Goal: Transaction & Acquisition: Purchase product/service

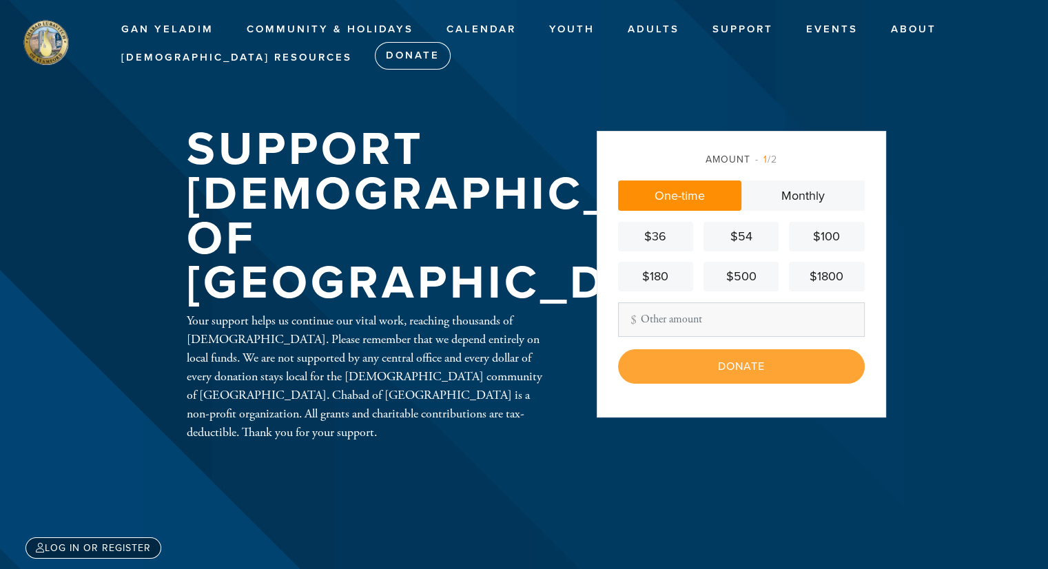
click at [657, 283] on div "$180" at bounding box center [656, 276] width 64 height 19
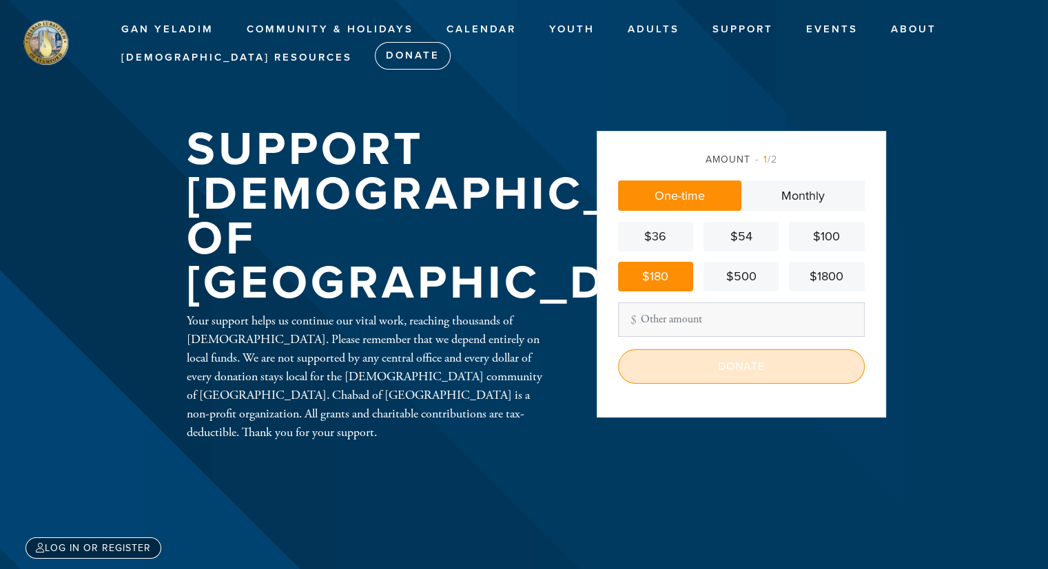
click at [706, 376] on input "Donate" at bounding box center [741, 366] width 247 height 34
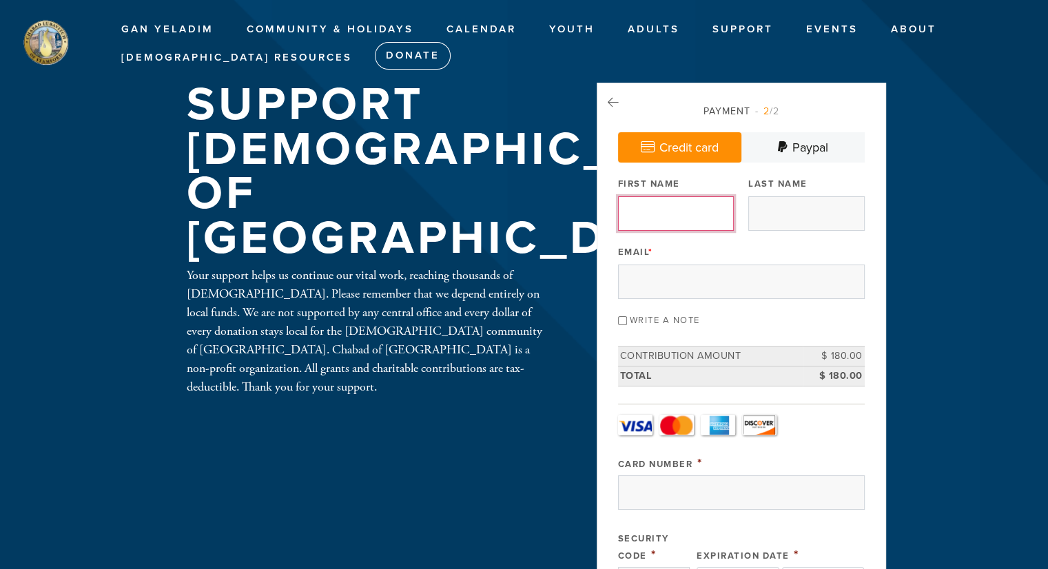
click at [689, 214] on input "First Name" at bounding box center [676, 213] width 116 height 34
type input "Nadia"
click at [786, 211] on input "Last Name" at bounding box center [806, 213] width 116 height 34
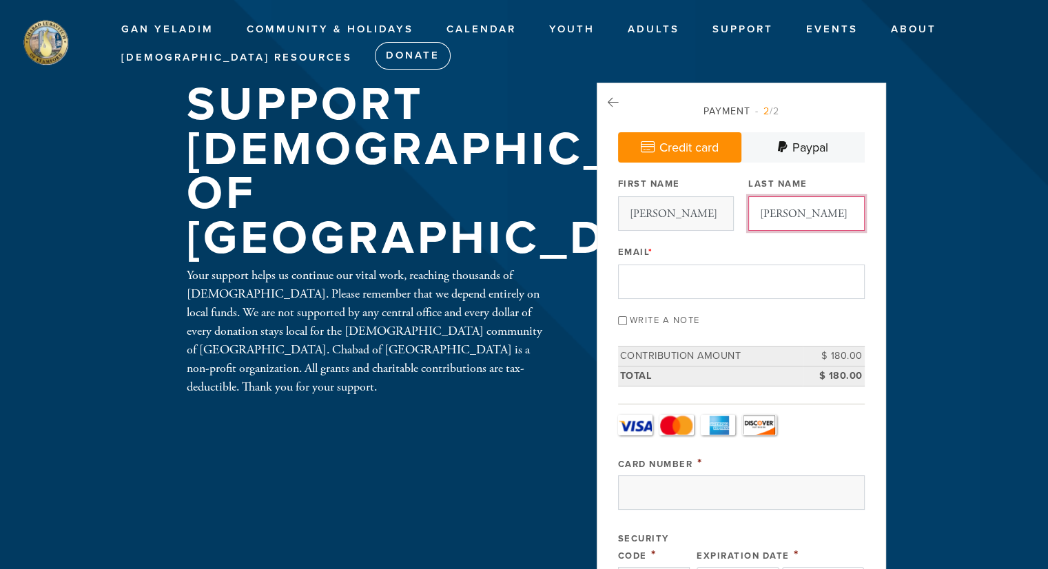
type input "Udler"
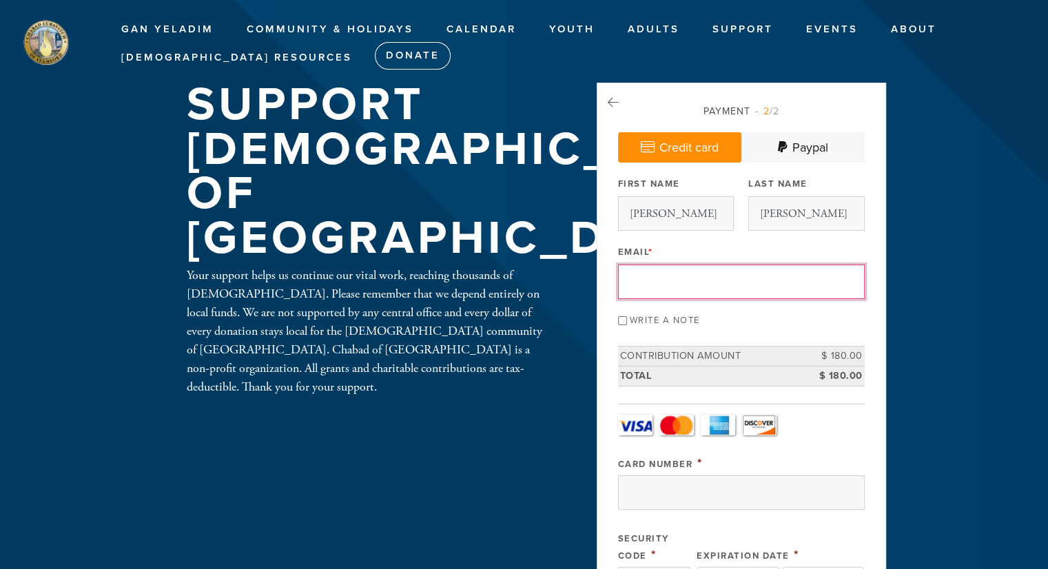
click at [660, 277] on input "Email *" at bounding box center [741, 282] width 247 height 34
type input "nadiakap@optonline.net"
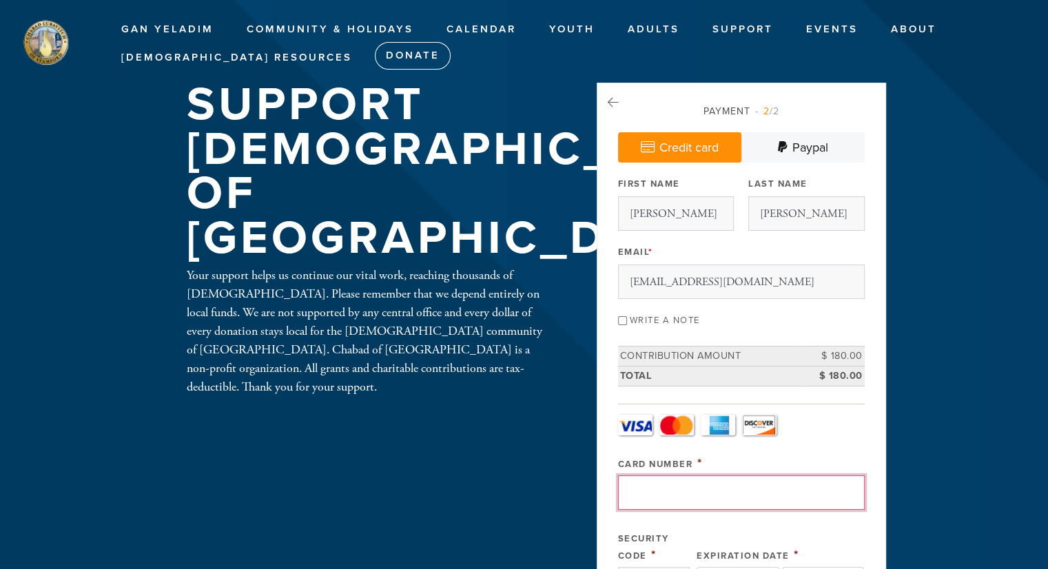
click at [666, 491] on input "Card Number" at bounding box center [741, 493] width 247 height 34
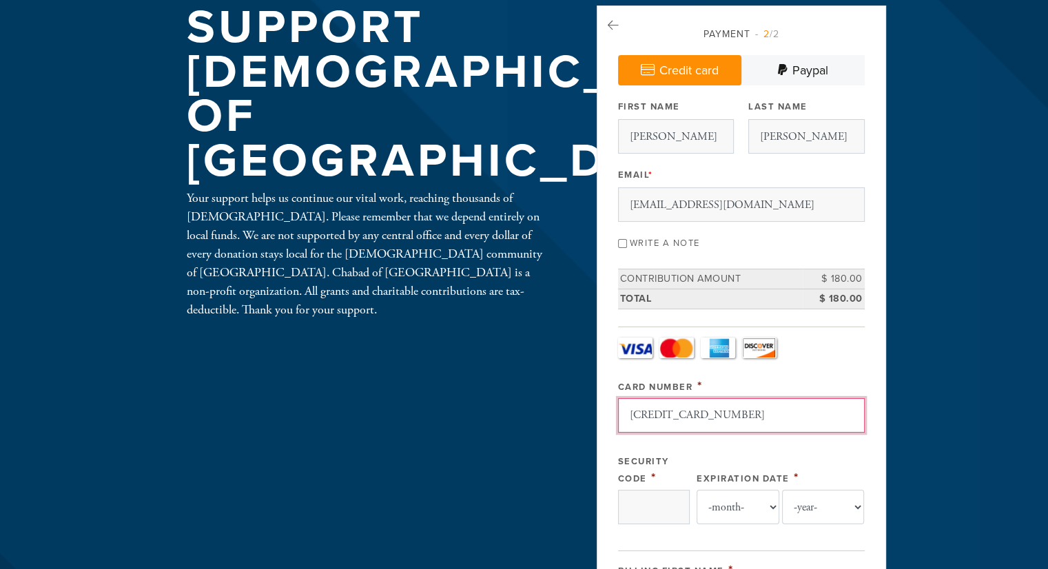
scroll to position [78, 0]
type input "4147202700294190"
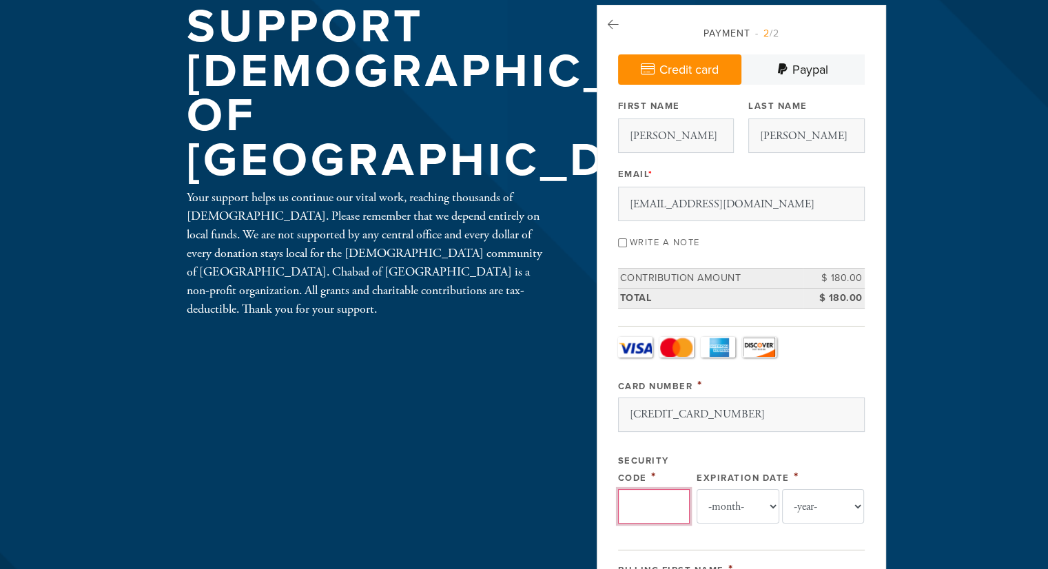
click at [647, 503] on input "Security Code" at bounding box center [654, 506] width 72 height 34
type input "064"
click at [770, 501] on select "-month- Jan Feb Mar Apr May Jun Jul Aug Sep Oct Nov Dec" at bounding box center [738, 506] width 83 height 34
select select "9"
click at [697, 489] on select "-month- Jan Feb Mar Apr May Jun Jul Aug Sep Oct Nov Dec" at bounding box center [738, 506] width 83 height 34
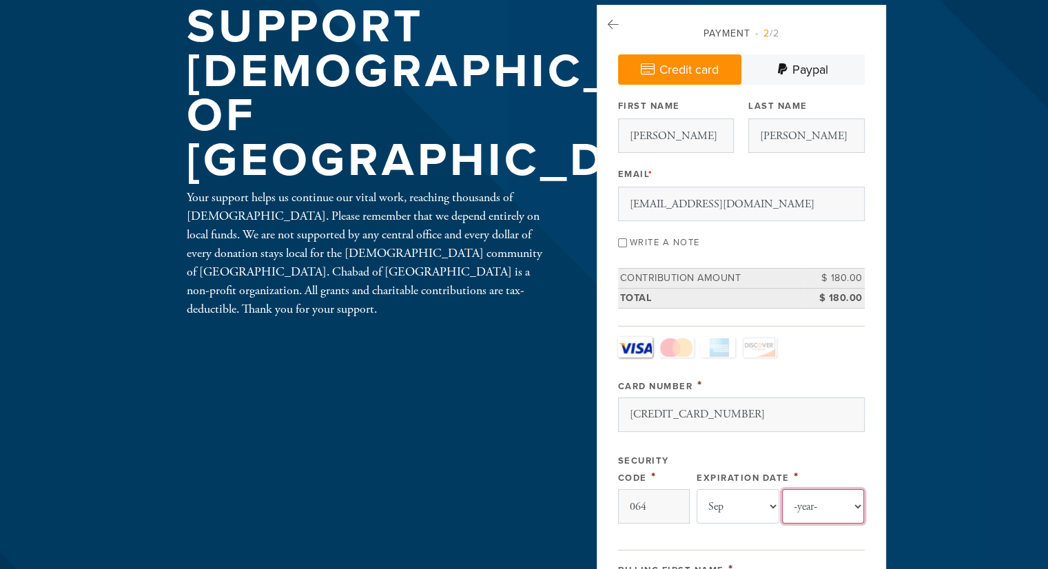
click at [857, 507] on select "-year- 2025 2026 2027 2028 2029 2030 2031 2032 2033 2034 2035" at bounding box center [823, 506] width 83 height 34
select select "2029"
click at [782, 489] on select "-year- 2025 2026 2027 2028 2029 2030 2031 2032 2033 2034 2035" at bounding box center [823, 506] width 83 height 34
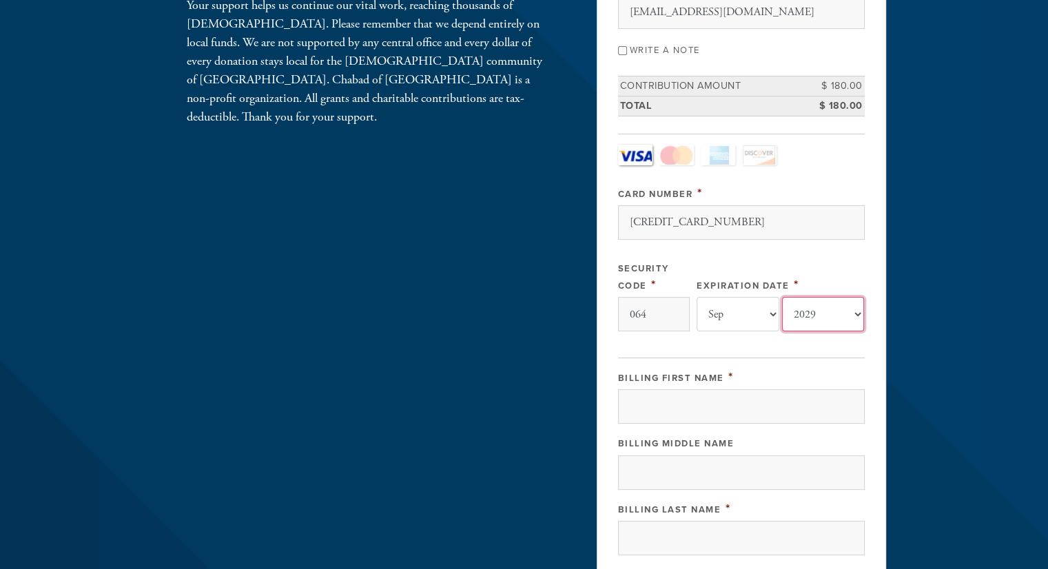
scroll to position [271, 0]
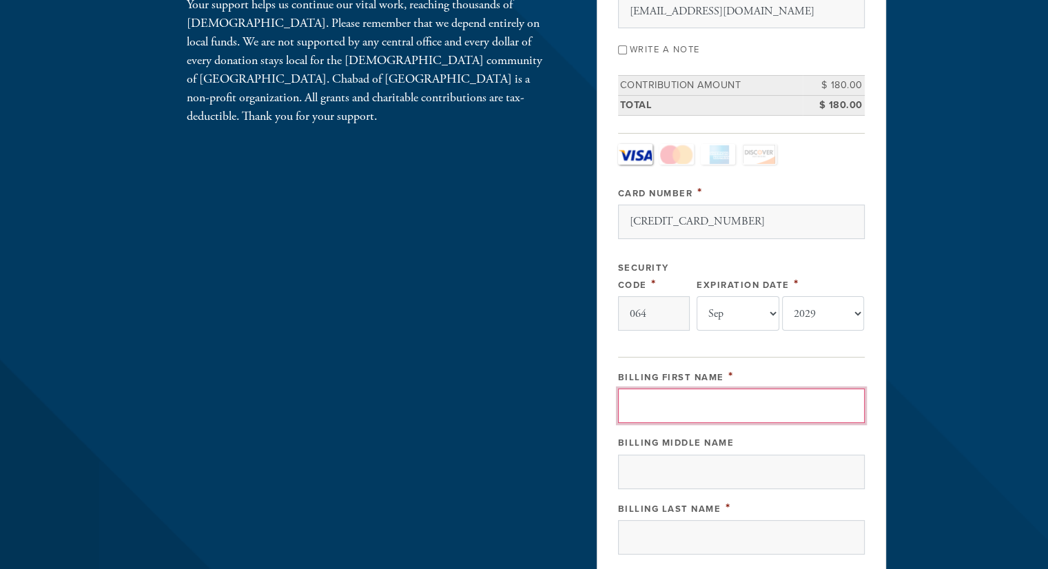
click at [704, 403] on input "Billing First Name" at bounding box center [741, 406] width 247 height 34
type input "Nadia"
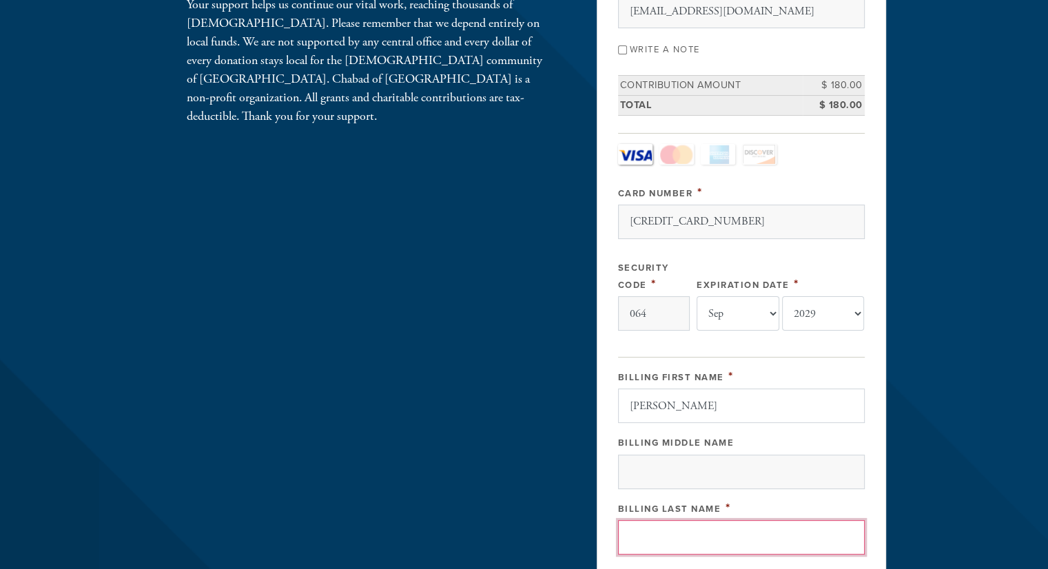
type input "Udler"
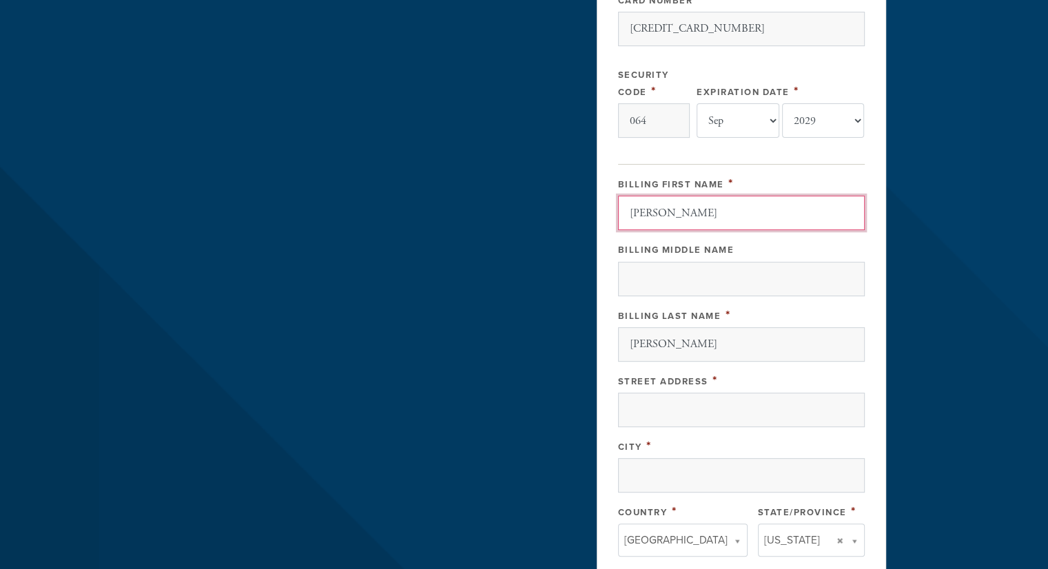
scroll to position [466, 0]
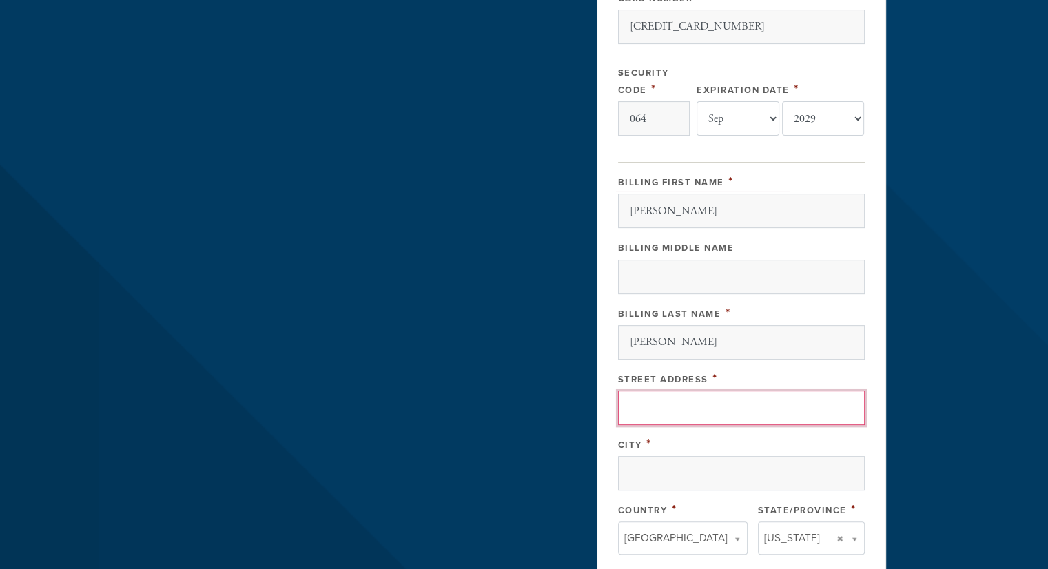
click at [737, 402] on input "Street Address" at bounding box center [741, 408] width 247 height 34
type input "72 Fieldstone Road"
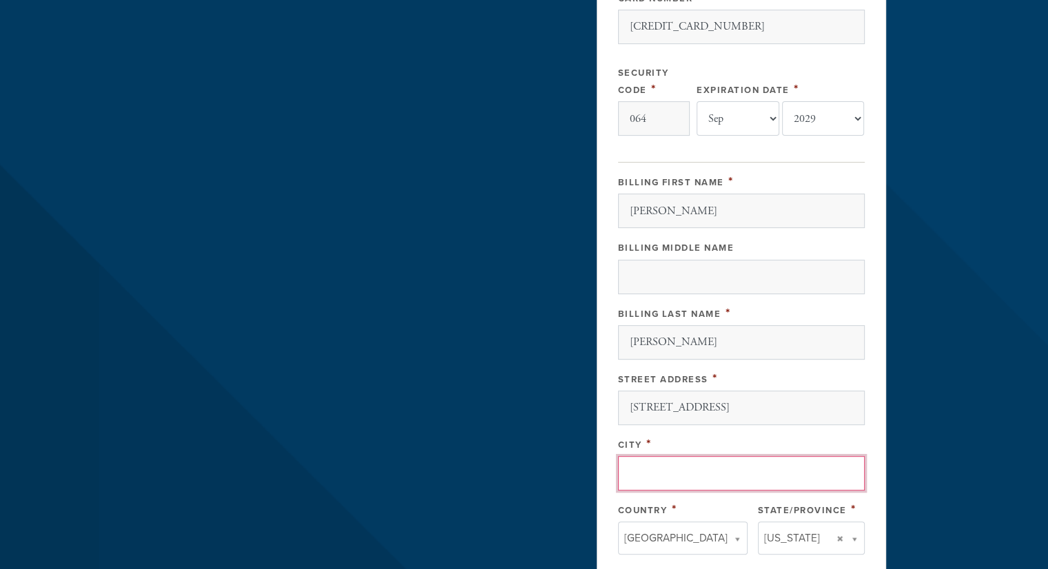
click at [717, 467] on input "City" at bounding box center [741, 473] width 247 height 34
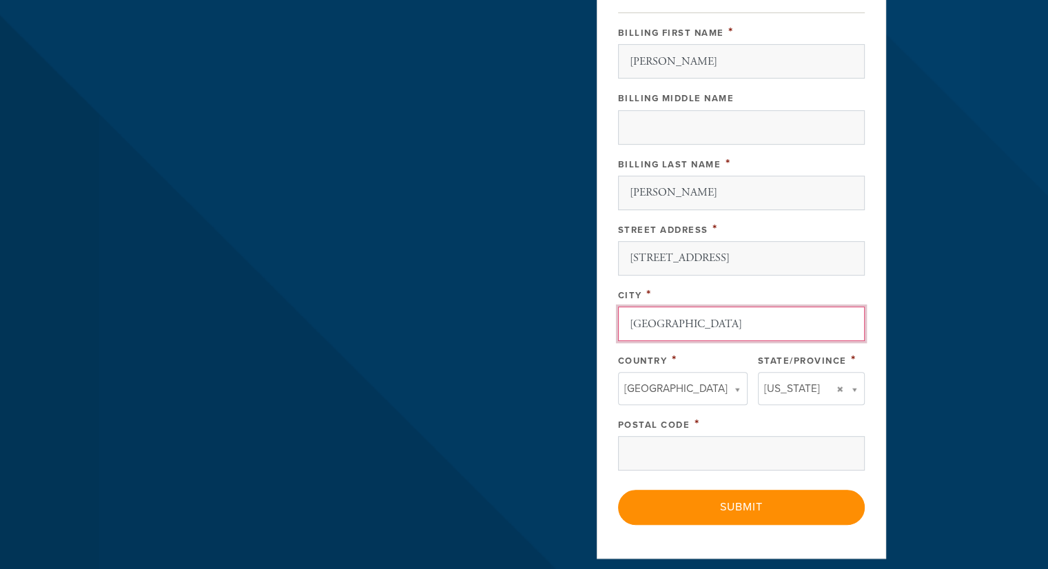
scroll to position [617, 0]
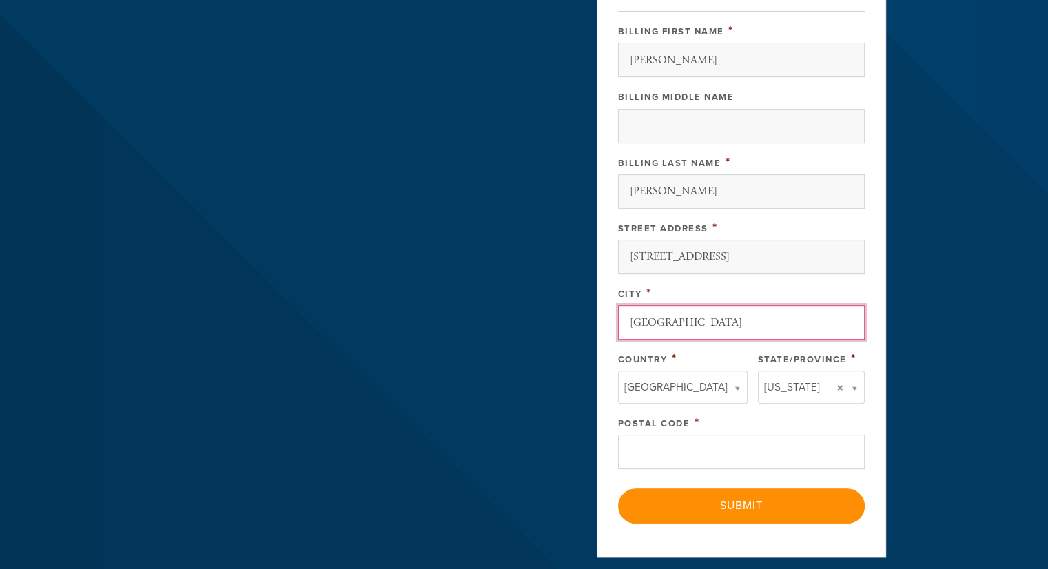
type input "Stamford"
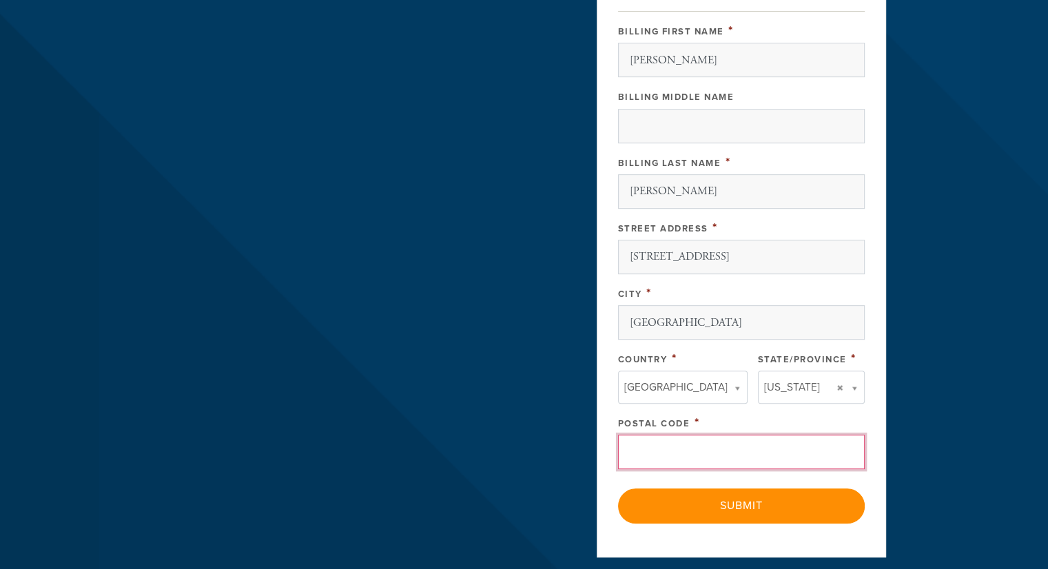
click at [747, 447] on input "Postal Code" at bounding box center [741, 452] width 247 height 34
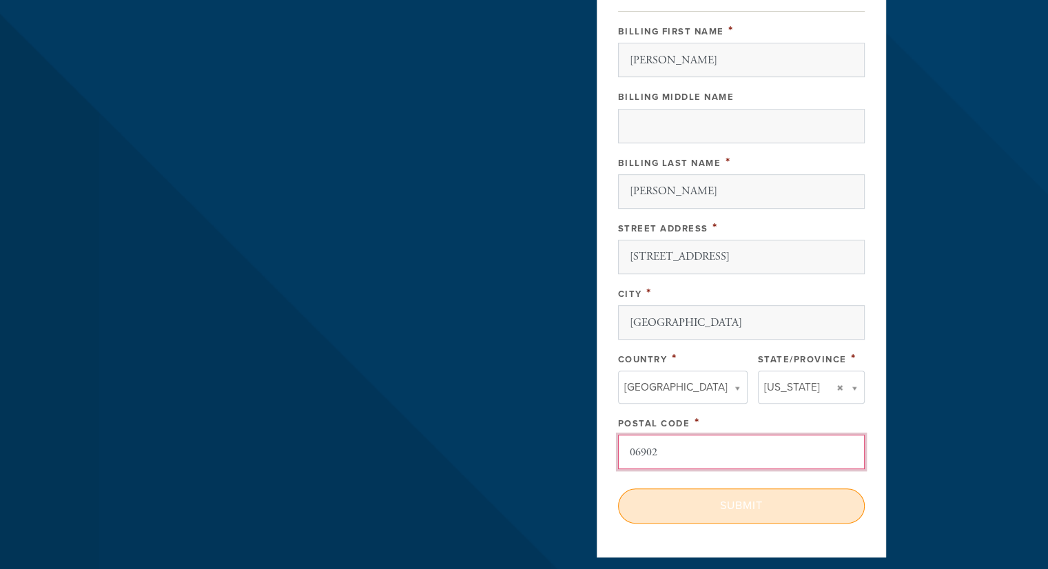
type input "06902"
click at [741, 502] on input "Submit" at bounding box center [741, 506] width 247 height 34
